Goal: Information Seeking & Learning: Learn about a topic

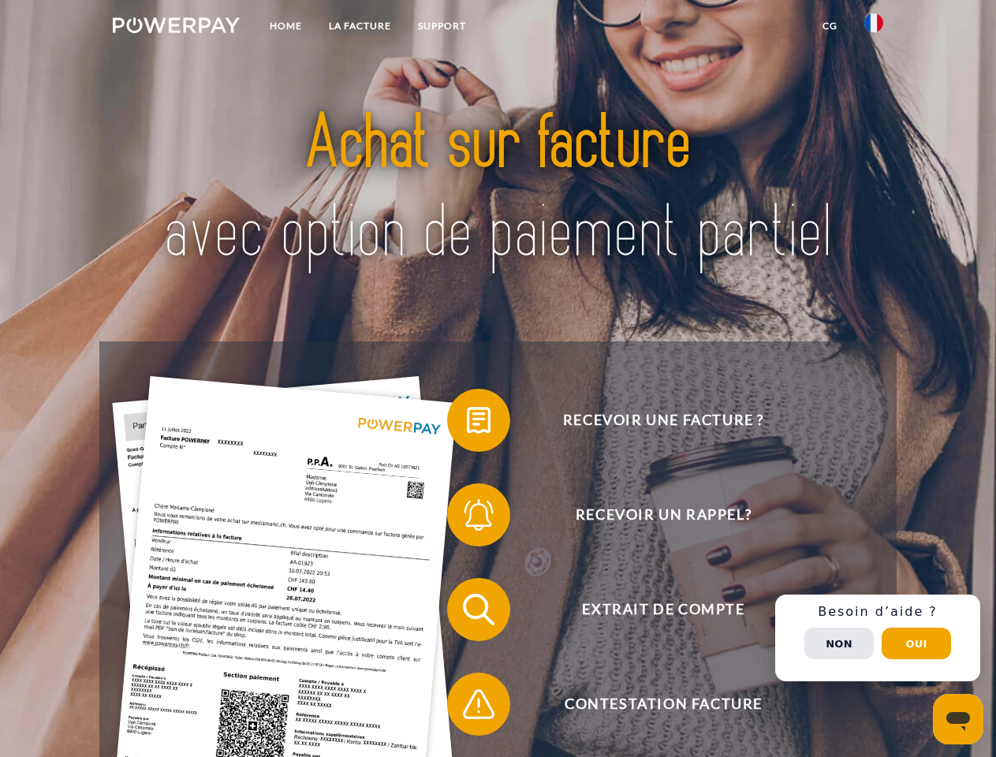
click at [176, 28] on img at bounding box center [176, 25] width 127 height 16
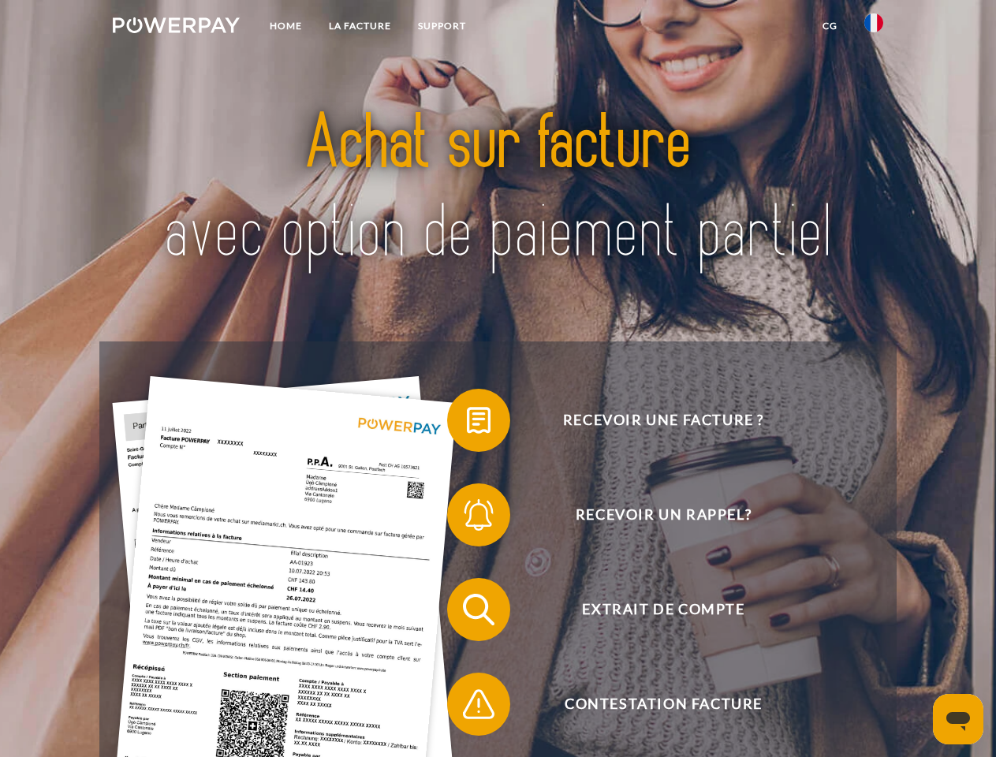
click at [874, 28] on img at bounding box center [873, 22] width 19 height 19
click at [829, 26] on link "CG" at bounding box center [830, 26] width 42 height 28
click at [467, 423] on span at bounding box center [455, 420] width 79 height 79
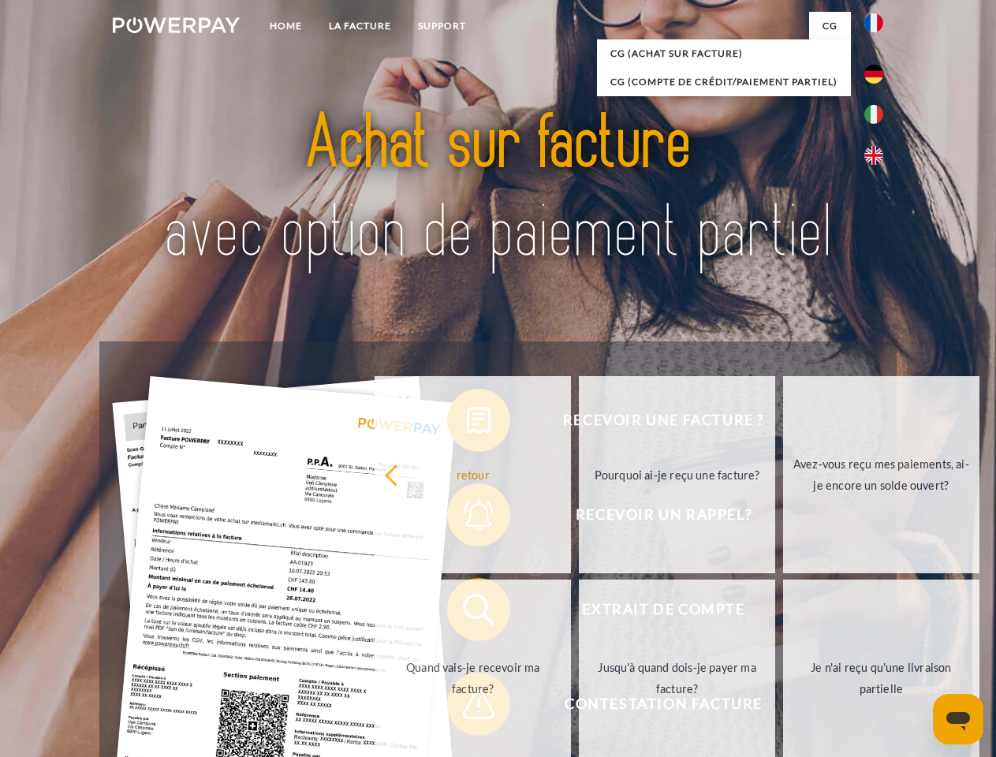
click at [467, 518] on div "Recevoir une facture ? Recevoir un rappel? Extrait de compte retour" at bounding box center [497, 656] width 796 height 631
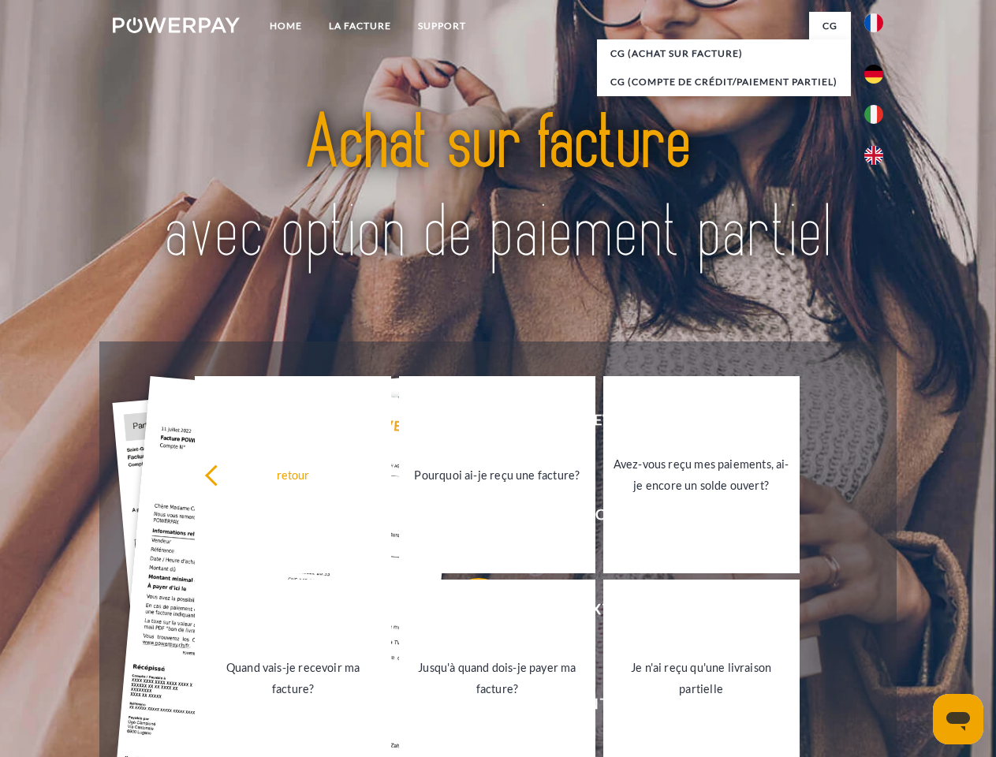
click at [467, 613] on link "Jusqu'à quand dois-je payer ma facture?" at bounding box center [497, 677] width 196 height 197
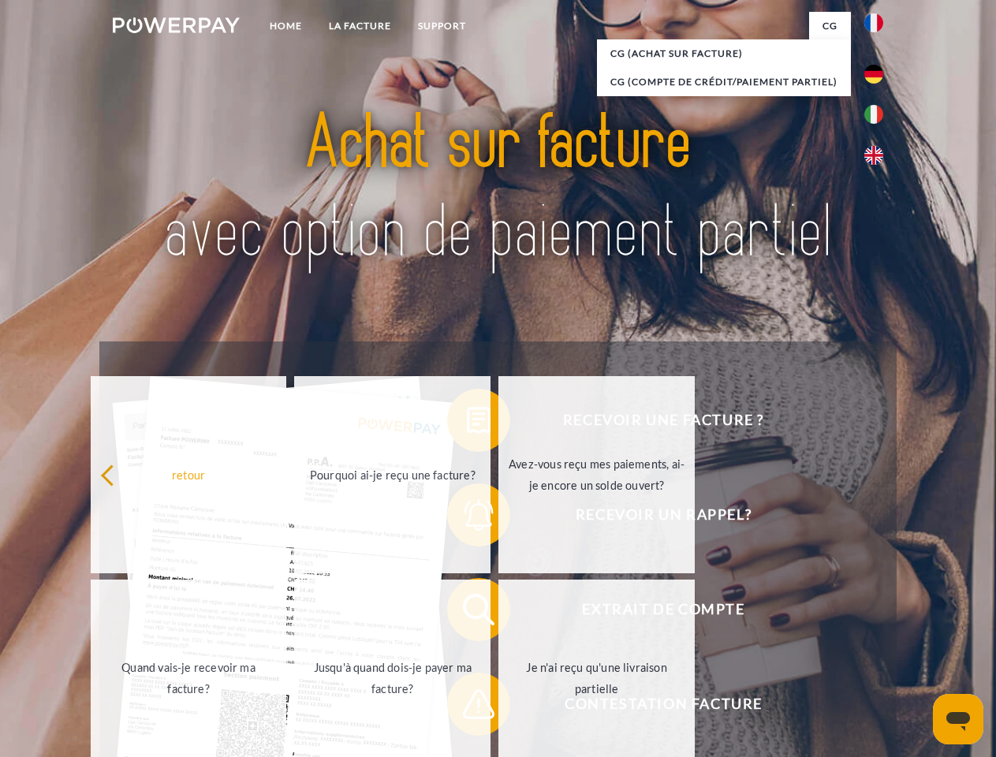
click at [467, 707] on span at bounding box center [455, 704] width 79 height 79
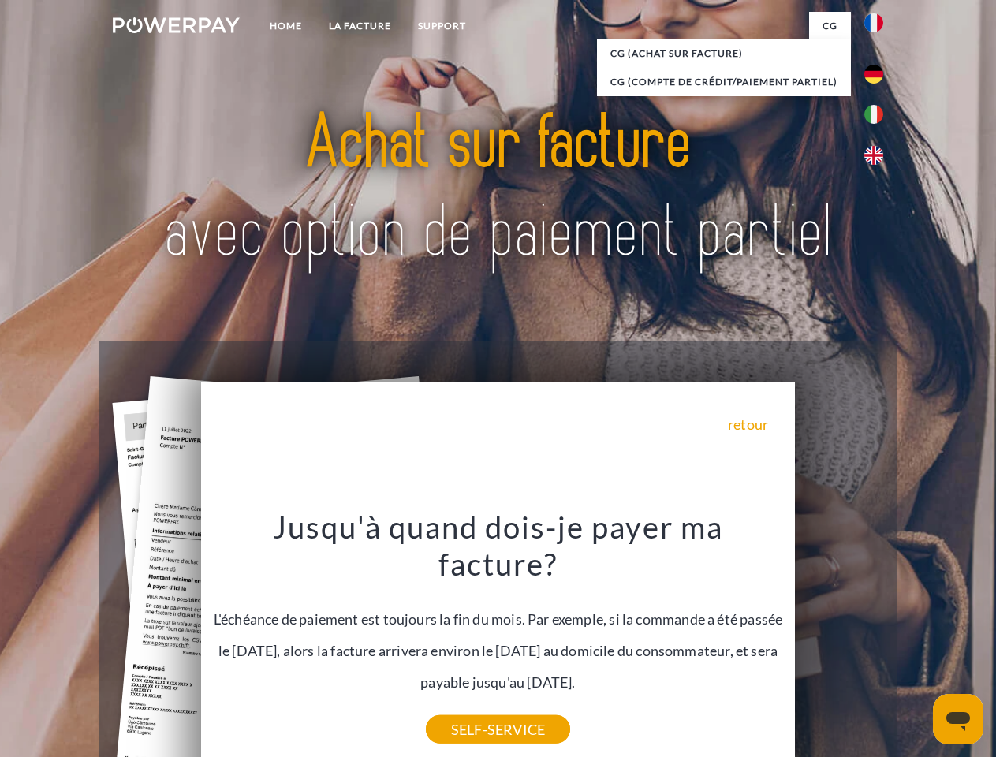
click at [878, 638] on div "Recevoir une facture ? Recevoir un rappel? Extrait de compte retour" at bounding box center [497, 656] width 796 height 631
click at [839, 641] on span "Extrait de compte" at bounding box center [663, 609] width 386 height 63
click at [916, 643] on header "Home LA FACTURE Support" at bounding box center [498, 544] width 996 height 1089
